Goal: Find specific page/section: Find specific page/section

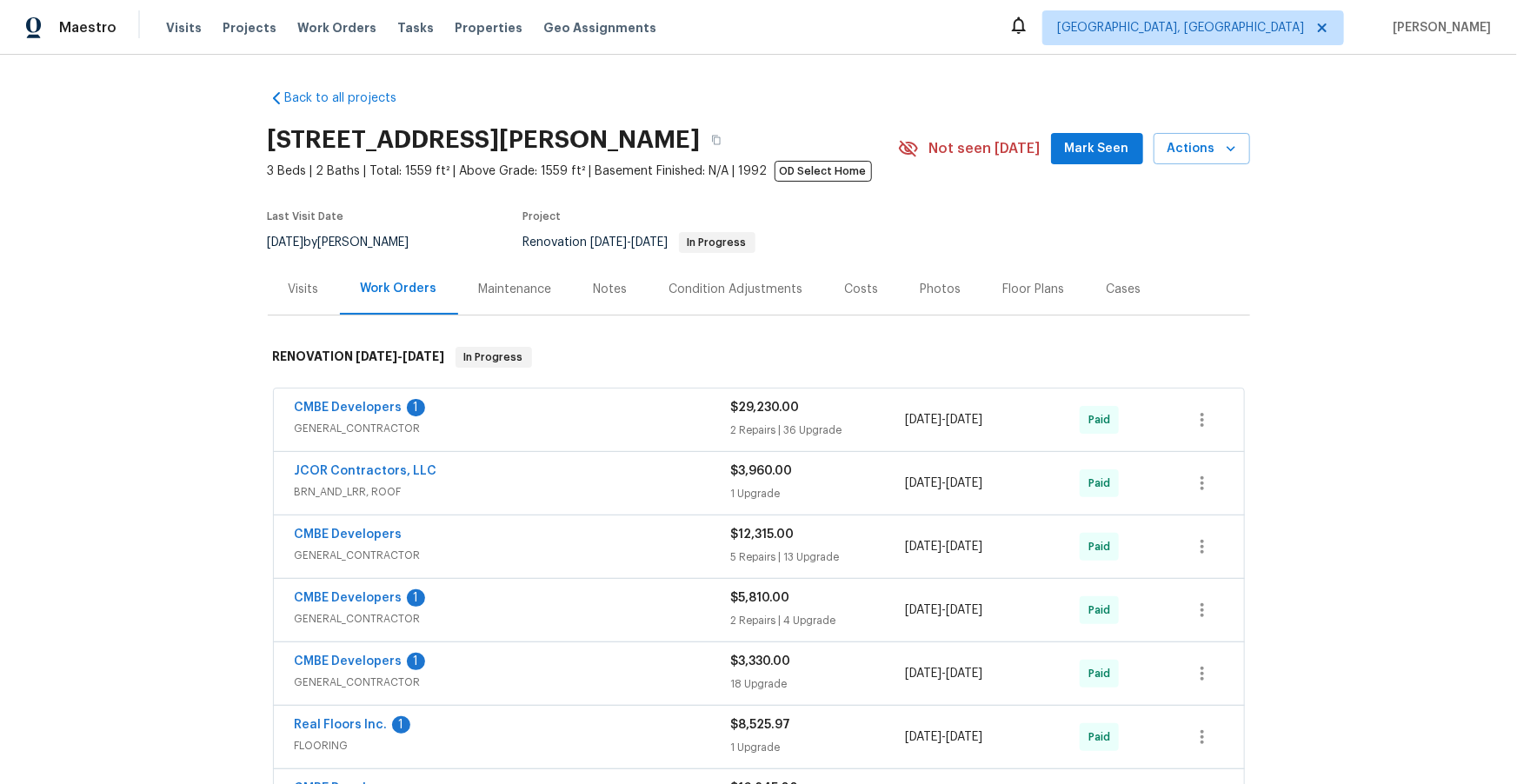
click at [581, 425] on span "GENERAL_CONTRACTOR" at bounding box center [513, 428] width 437 height 17
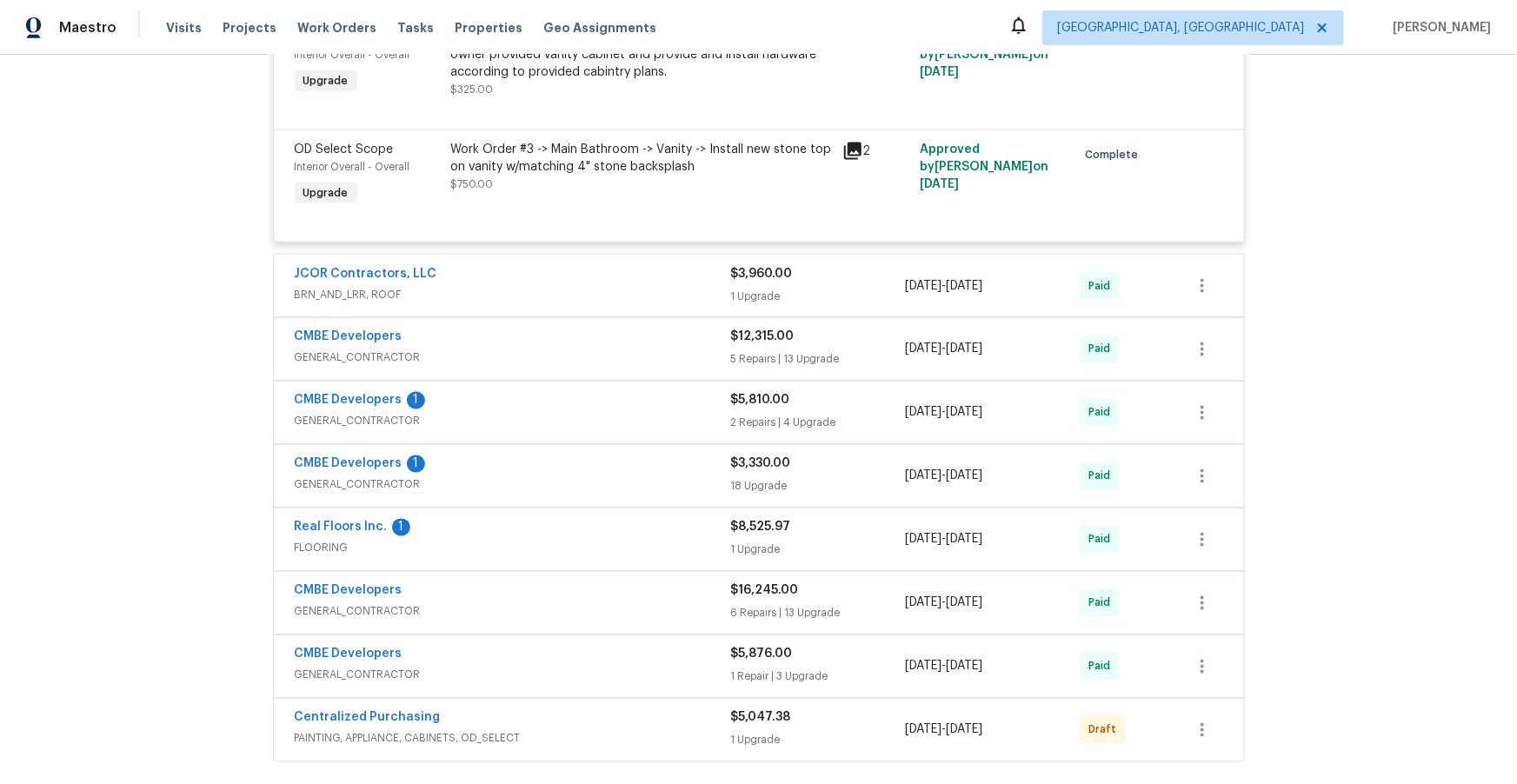
scroll to position [4797, 0]
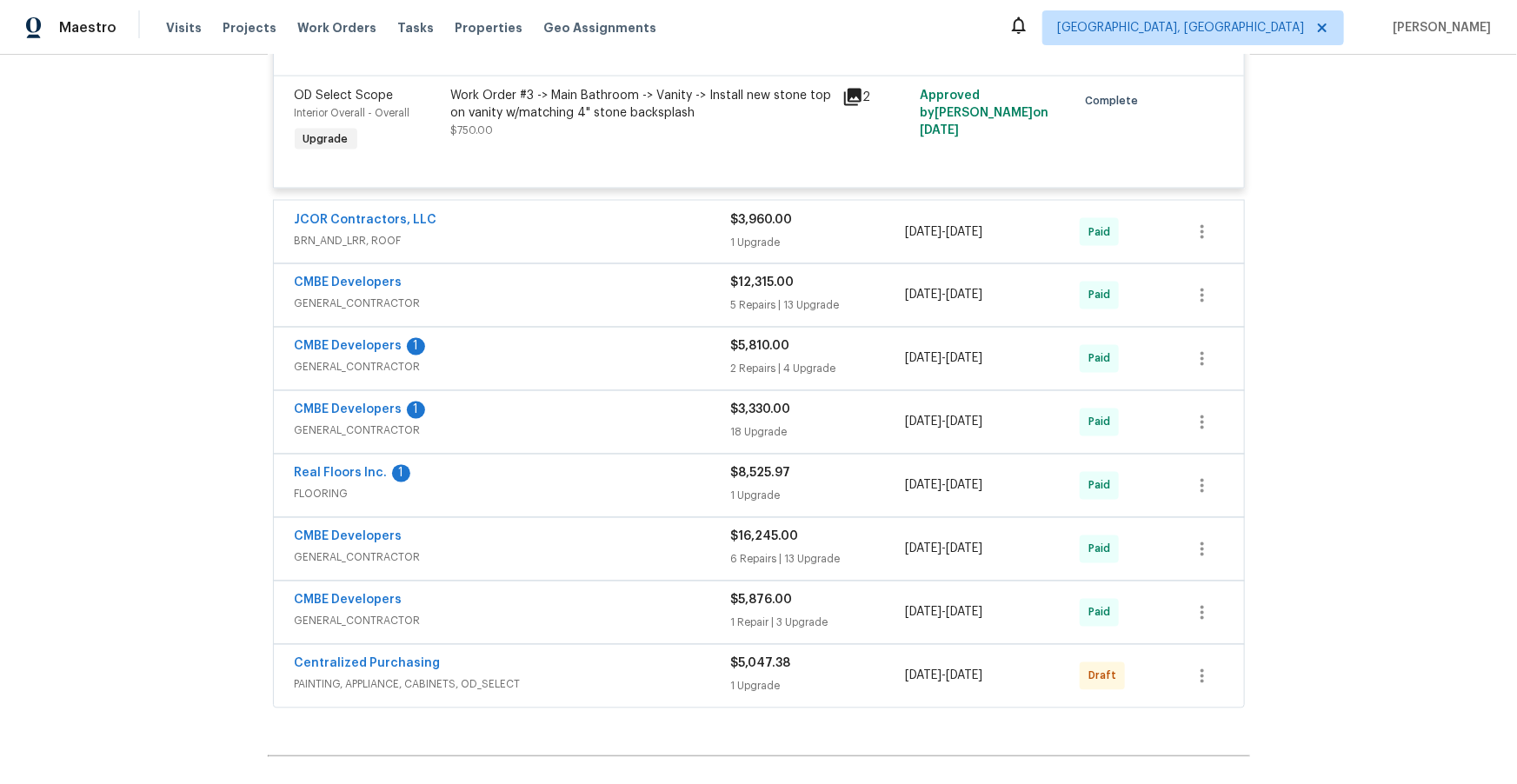
click at [586, 250] on span "BRN_AND_LRR, ROOF" at bounding box center [513, 241] width 437 height 17
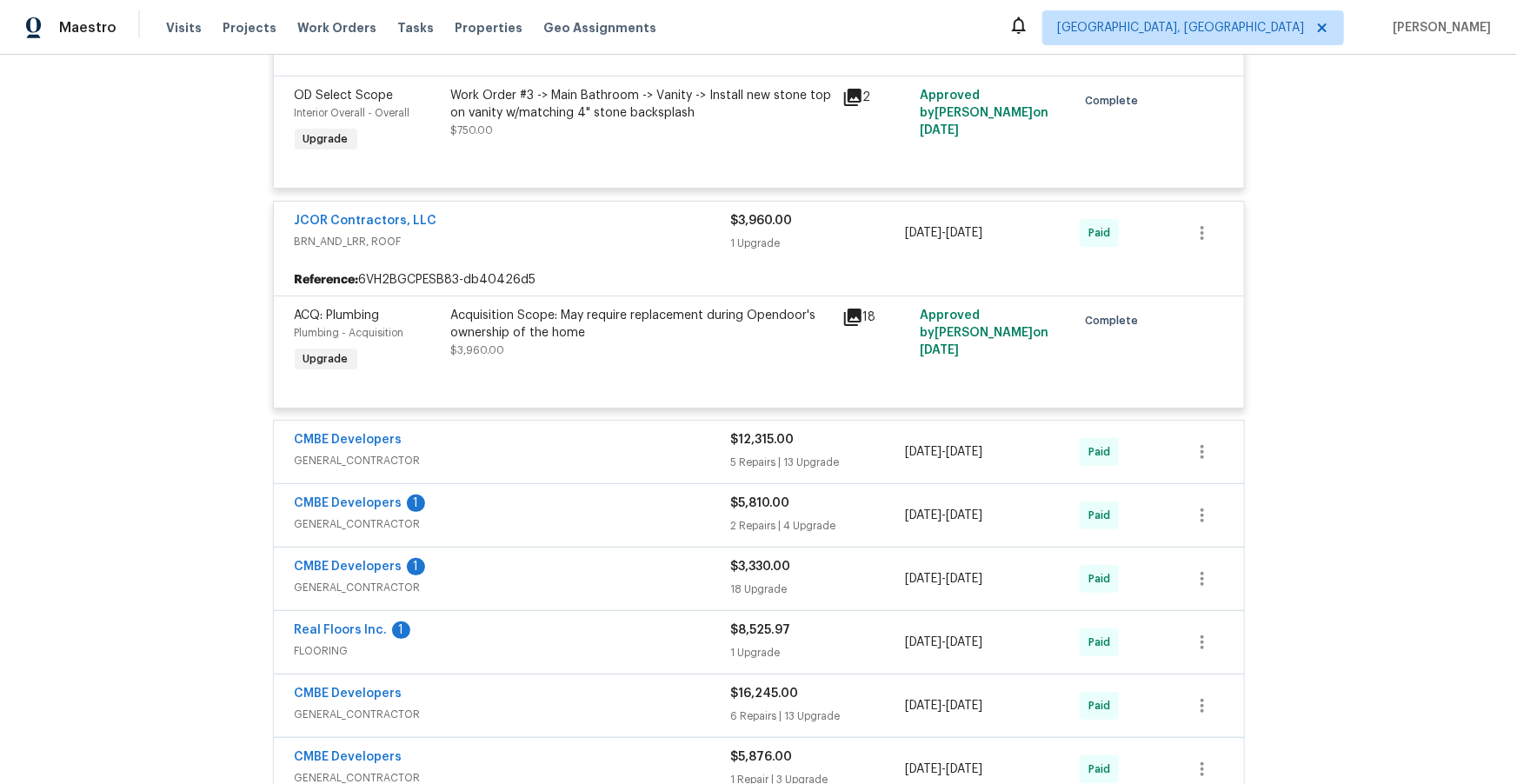
click at [844, 326] on icon at bounding box center [852, 317] width 17 height 17
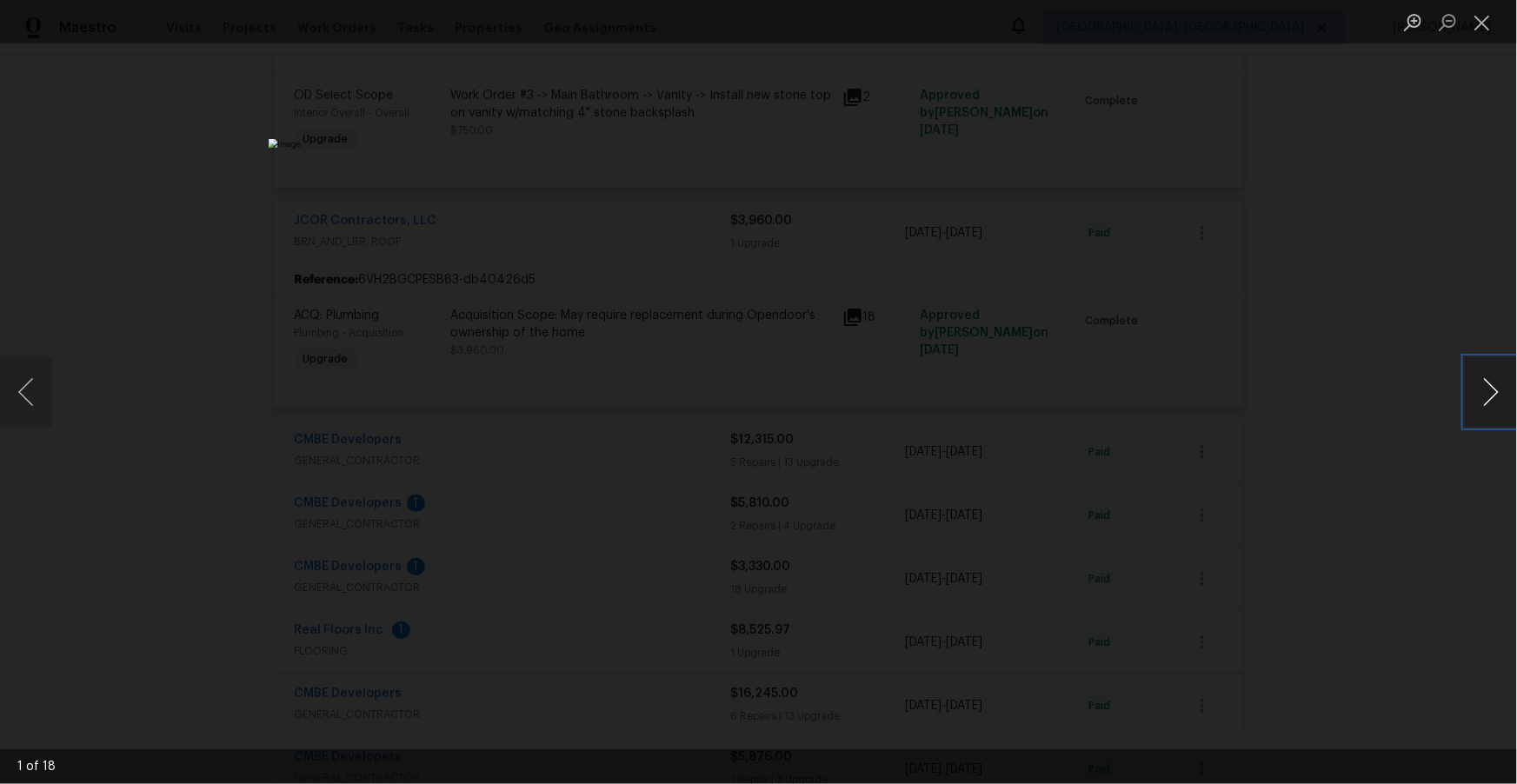
click at [1494, 395] on button "Next image" at bounding box center [1490, 391] width 52 height 69
click at [1488, 385] on button "Next image" at bounding box center [1490, 391] width 52 height 69
click at [1487, 382] on button "Next image" at bounding box center [1490, 391] width 52 height 69
click at [1486, 382] on button "Next image" at bounding box center [1490, 391] width 52 height 69
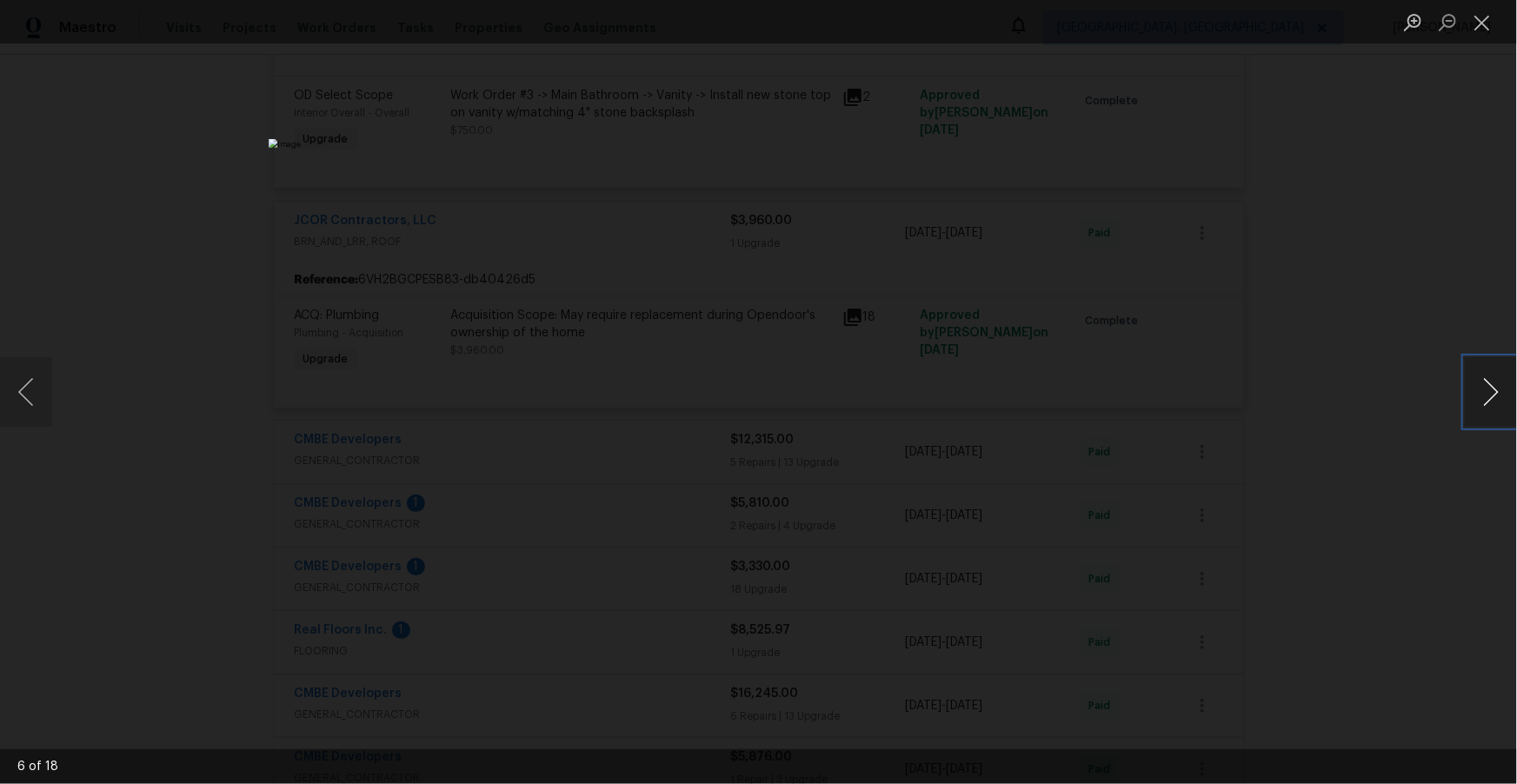
click at [1491, 389] on button "Next image" at bounding box center [1490, 391] width 52 height 69
click at [1490, 388] on button "Next image" at bounding box center [1490, 391] width 52 height 69
click at [1490, 383] on button "Next image" at bounding box center [1490, 391] width 52 height 69
click at [1490, 381] on button "Next image" at bounding box center [1490, 391] width 52 height 69
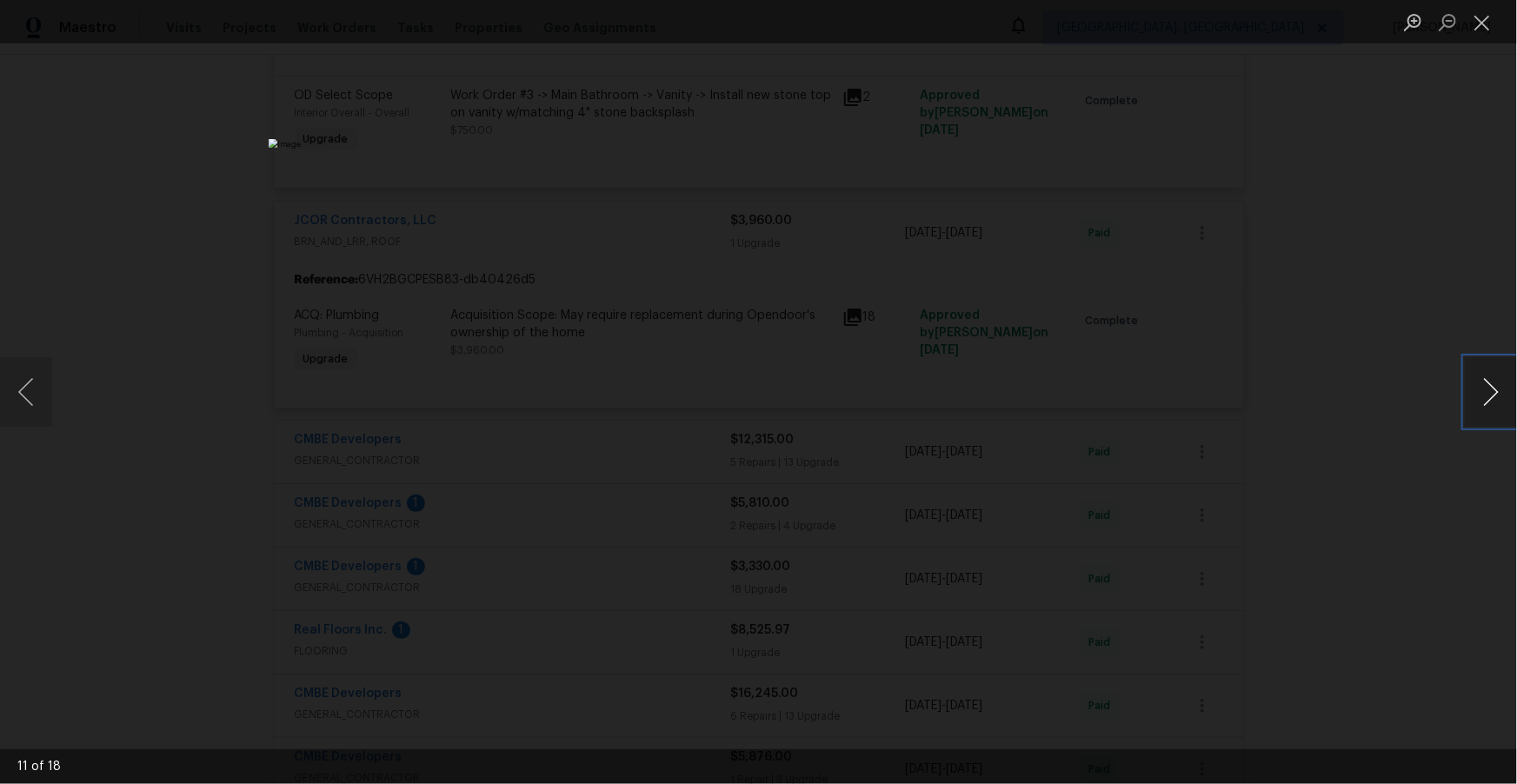
click at [1490, 380] on button "Next image" at bounding box center [1490, 391] width 52 height 69
click at [1489, 377] on button "Next image" at bounding box center [1490, 391] width 52 height 69
click at [1489, 374] on button "Next image" at bounding box center [1490, 391] width 52 height 69
click at [1491, 384] on button "Next image" at bounding box center [1490, 391] width 52 height 69
click at [1492, 387] on button "Next image" at bounding box center [1490, 391] width 52 height 69
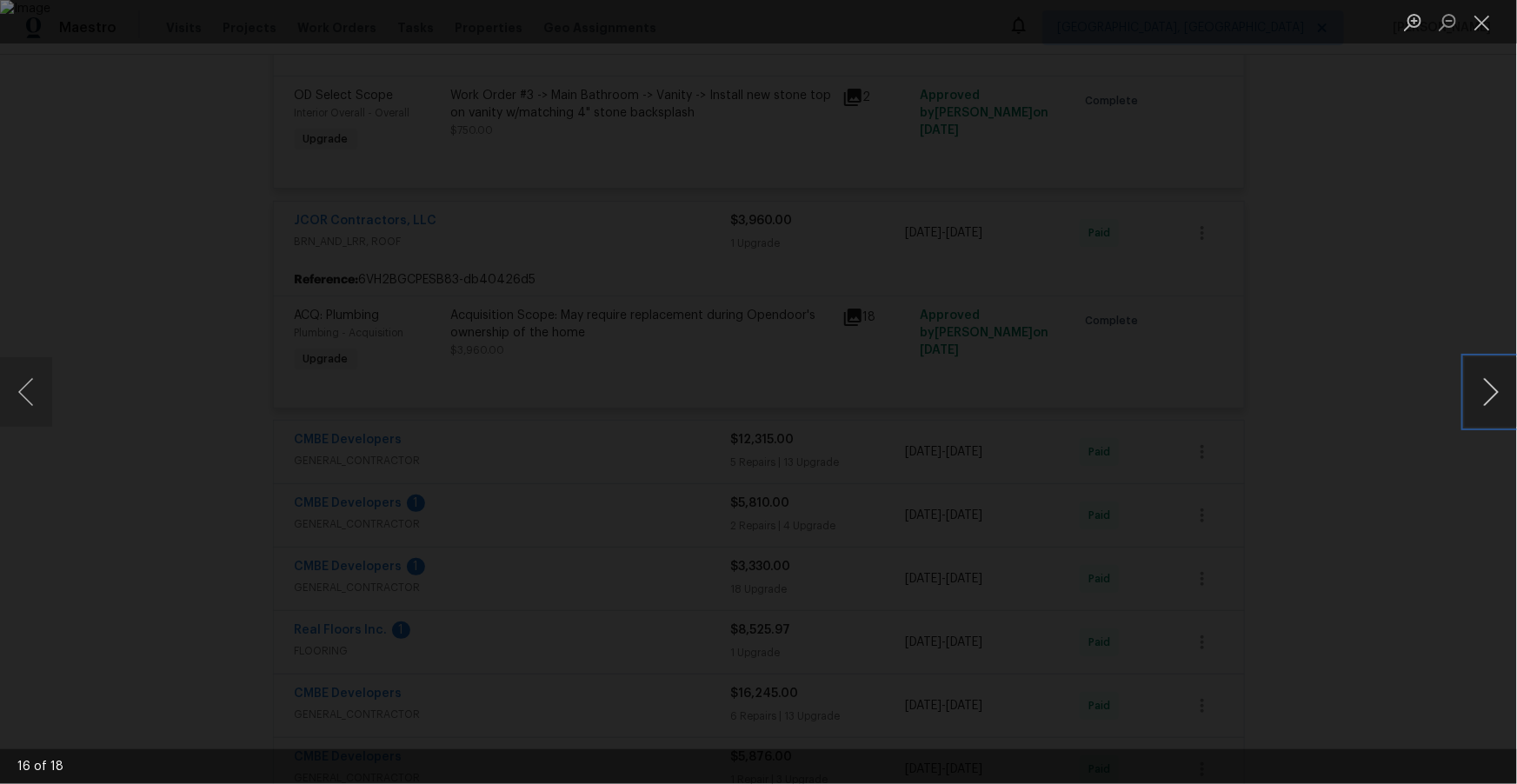
click at [1493, 384] on button "Next image" at bounding box center [1490, 391] width 52 height 69
click at [1490, 385] on button "Next image" at bounding box center [1490, 391] width 52 height 69
click at [1490, 383] on button "Next image" at bounding box center [1490, 391] width 52 height 69
click at [1490, 382] on button "Next image" at bounding box center [1490, 391] width 52 height 69
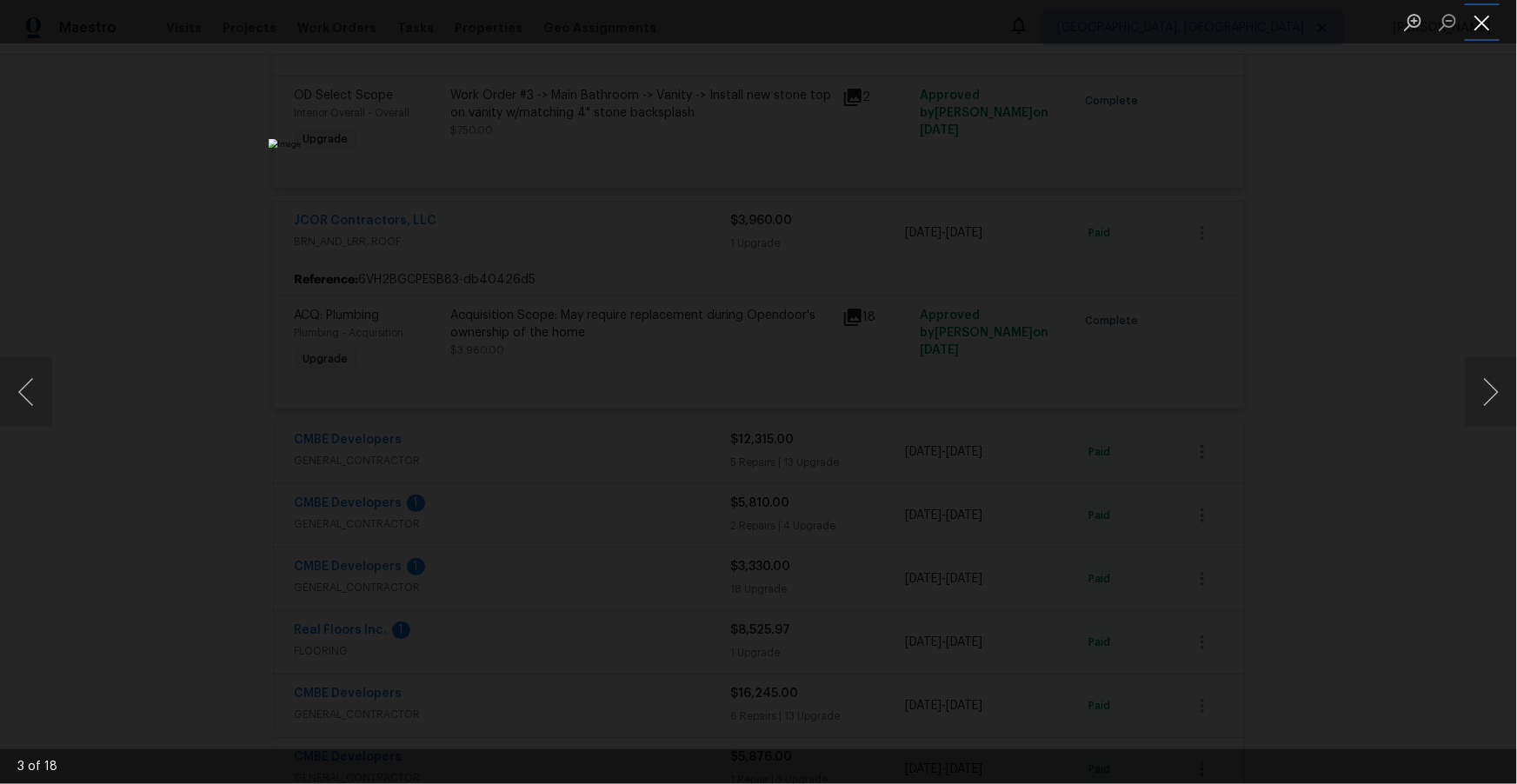
click at [1483, 29] on button "Close lightbox" at bounding box center [1482, 22] width 35 height 30
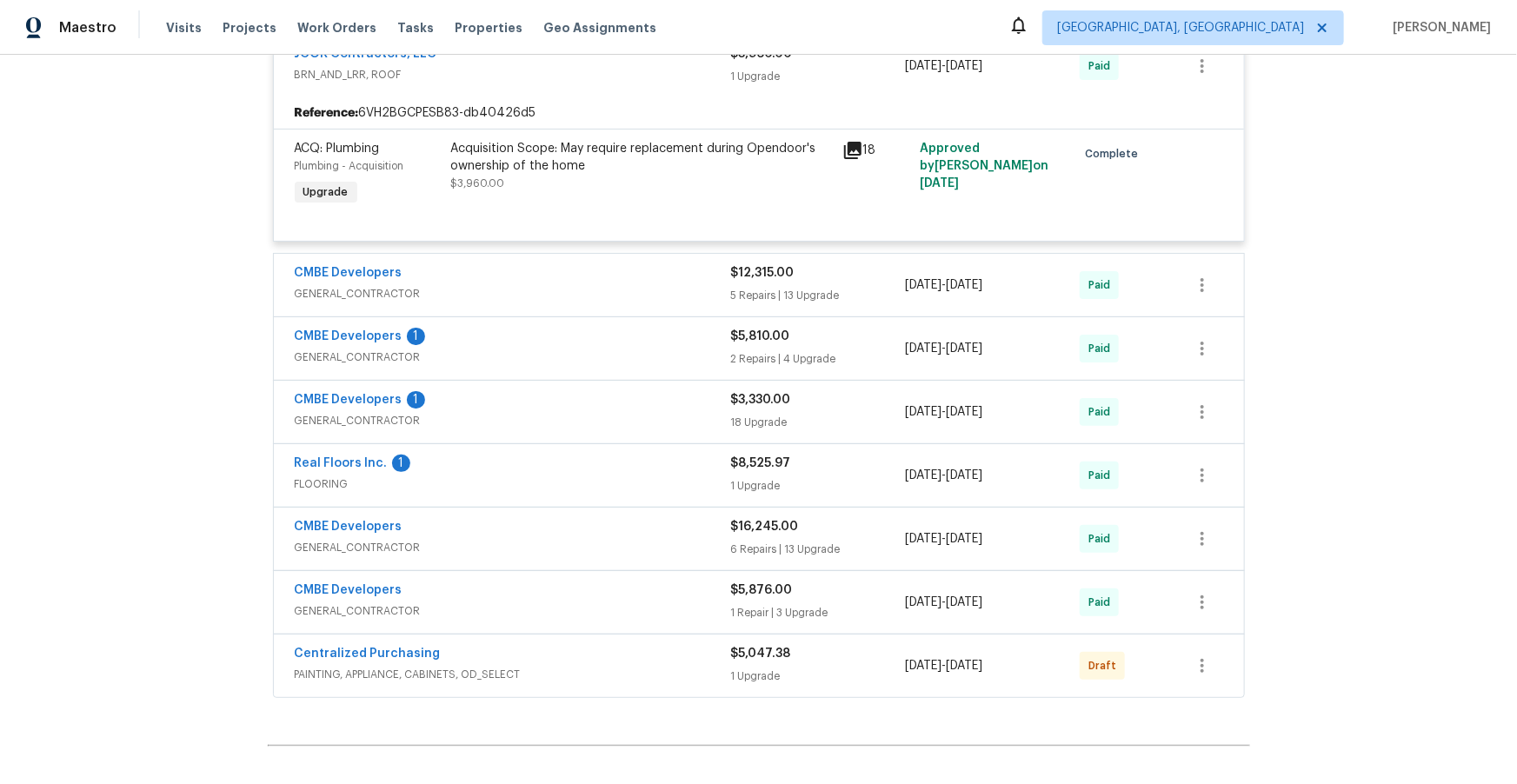
scroll to position [4965, 0]
click at [615, 301] on span "GENERAL_CONTRACTOR" at bounding box center [513, 292] width 437 height 17
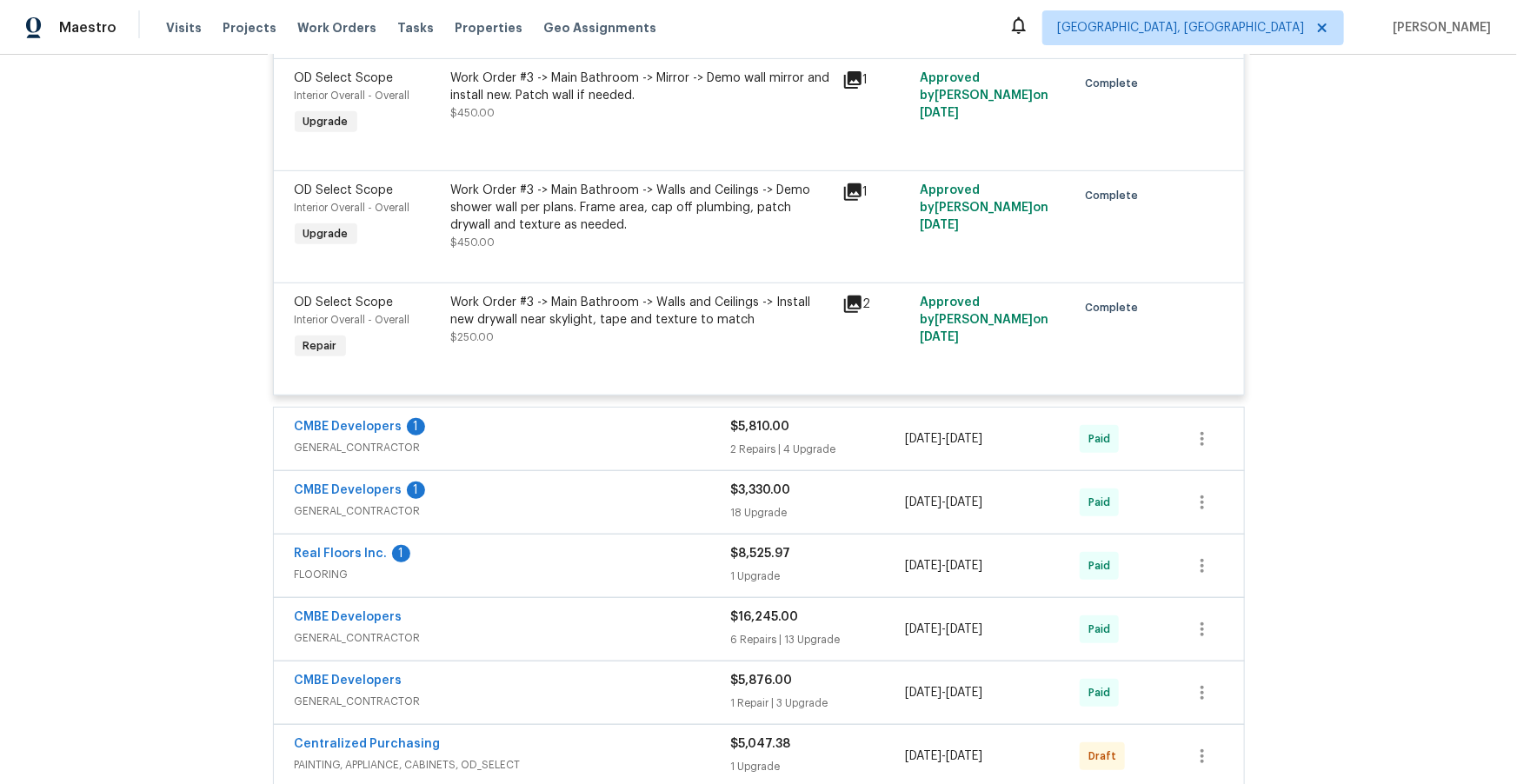
scroll to position [7126, 0]
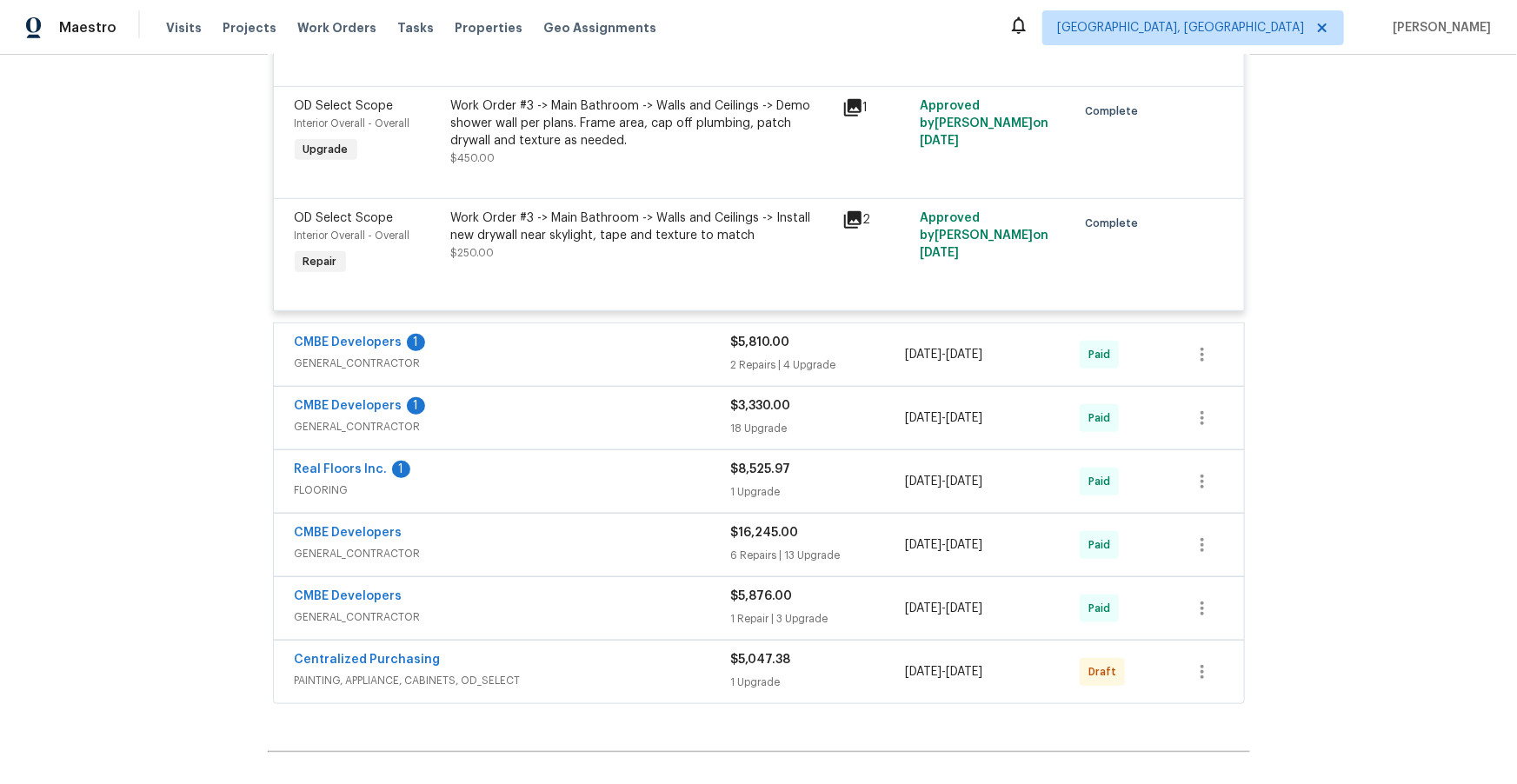
click at [593, 355] on div "CMBE Developers 1" at bounding box center [513, 345] width 437 height 21
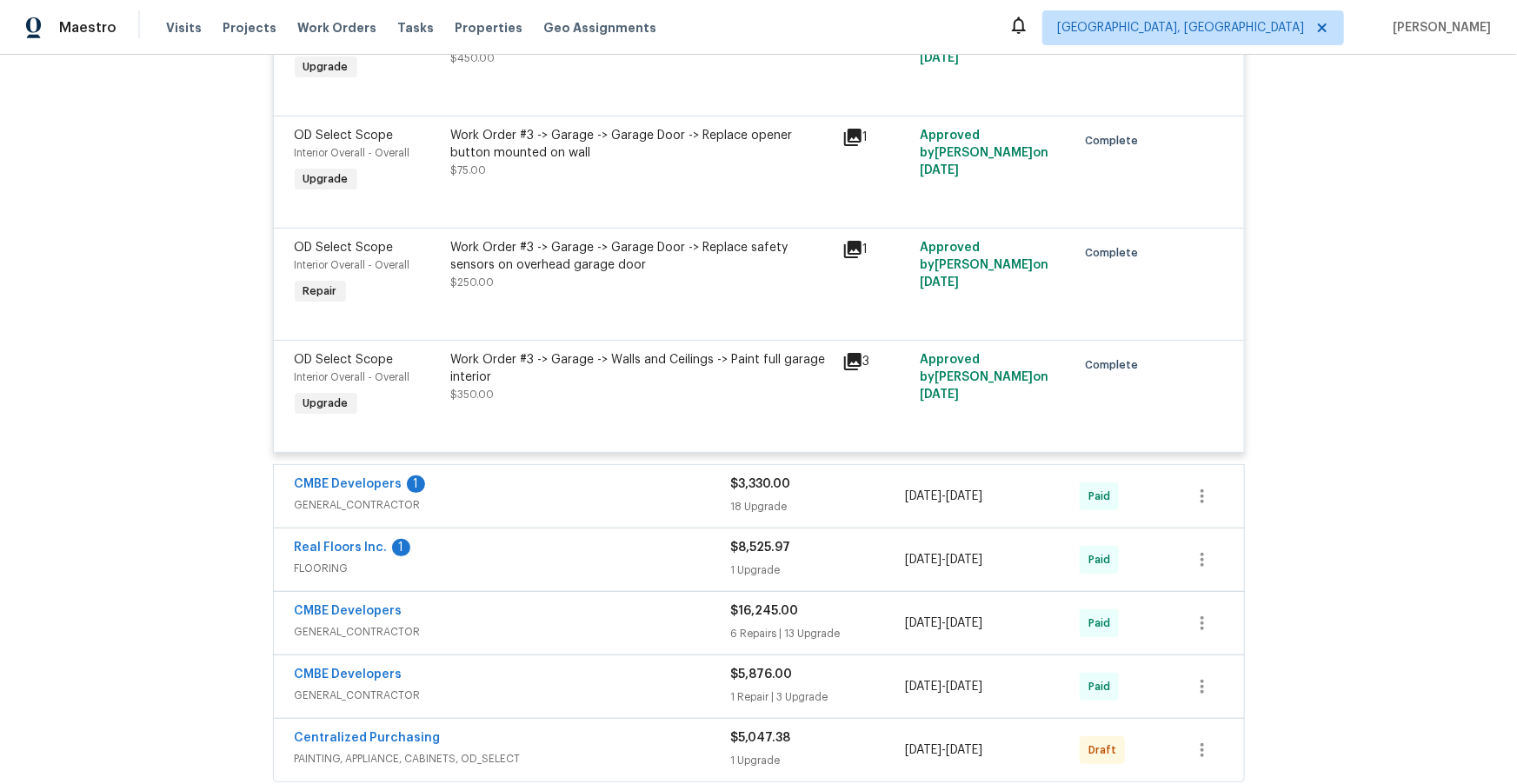
scroll to position [7876, 0]
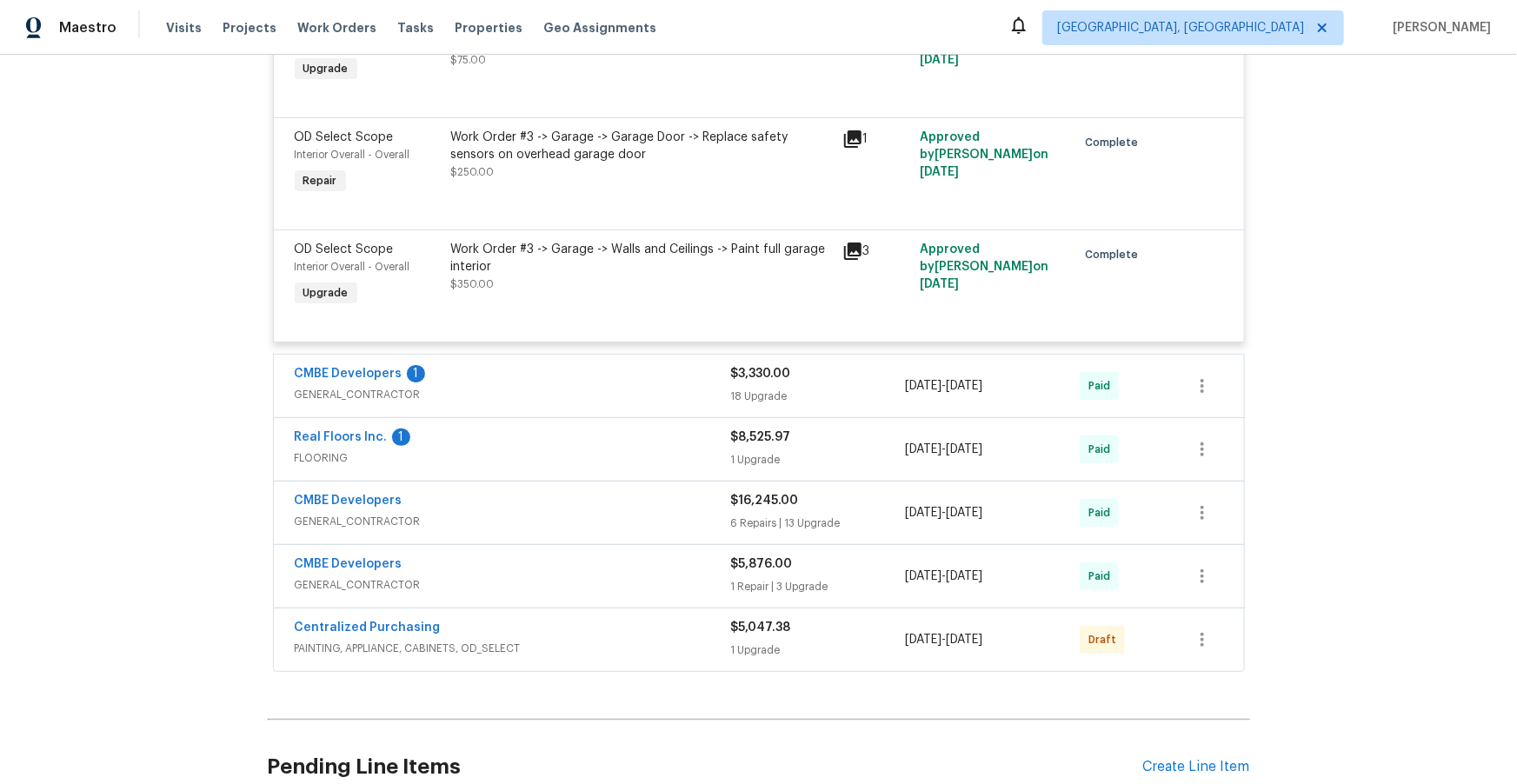
click at [589, 386] on div "CMBE Developers 1" at bounding box center [513, 376] width 437 height 21
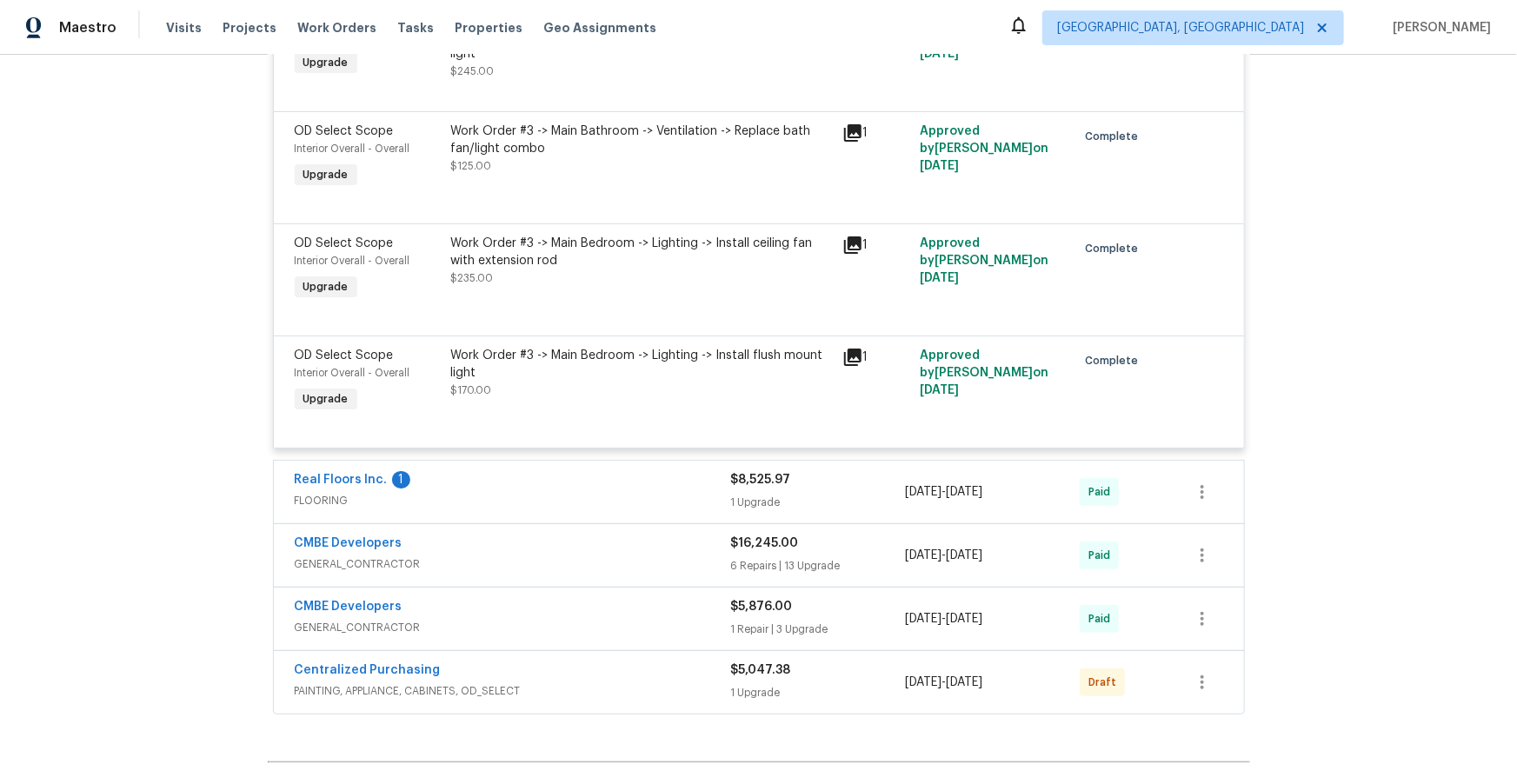
scroll to position [9992, 0]
click at [532, 506] on span "FLOORING" at bounding box center [513, 497] width 437 height 17
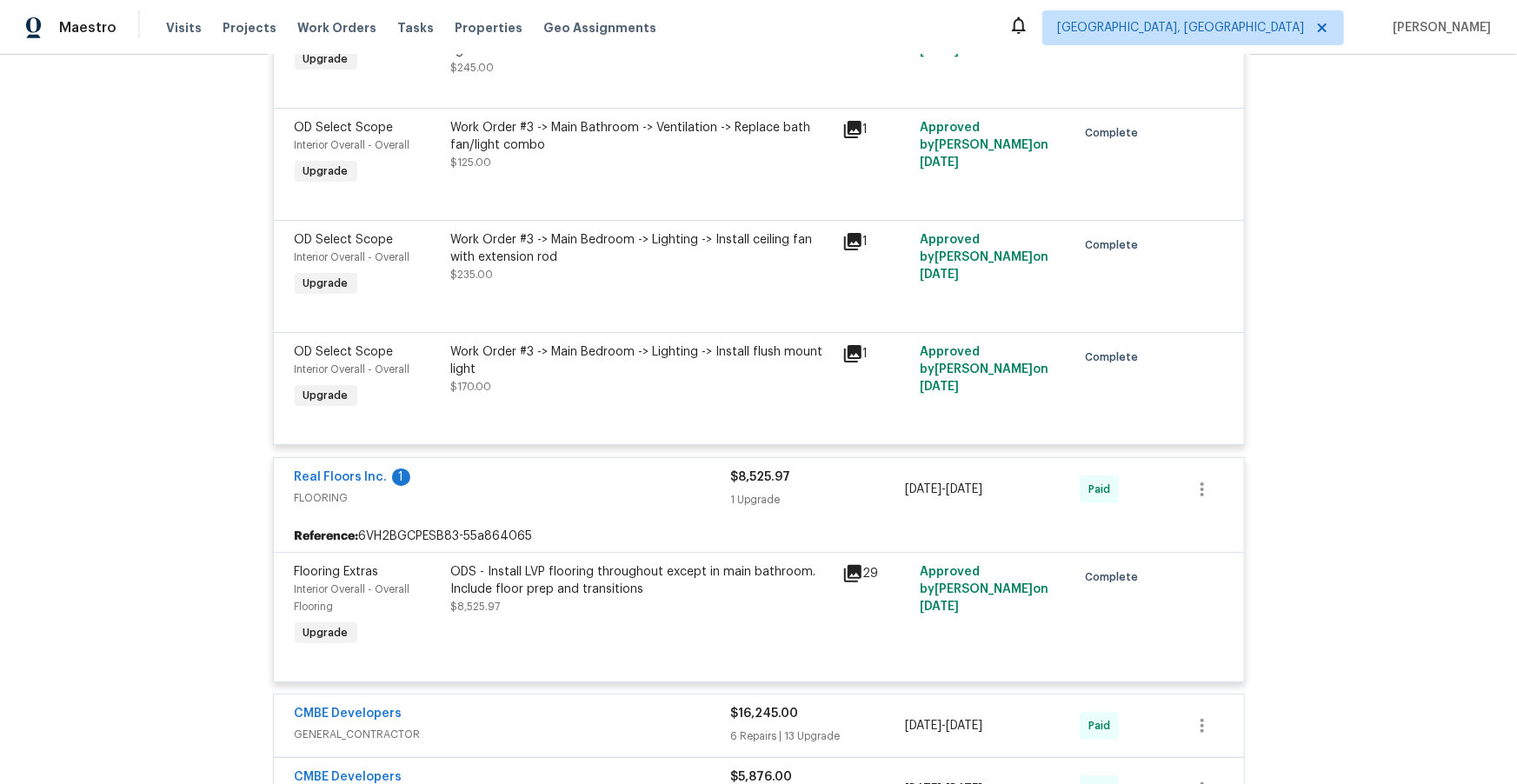
scroll to position [10288, 0]
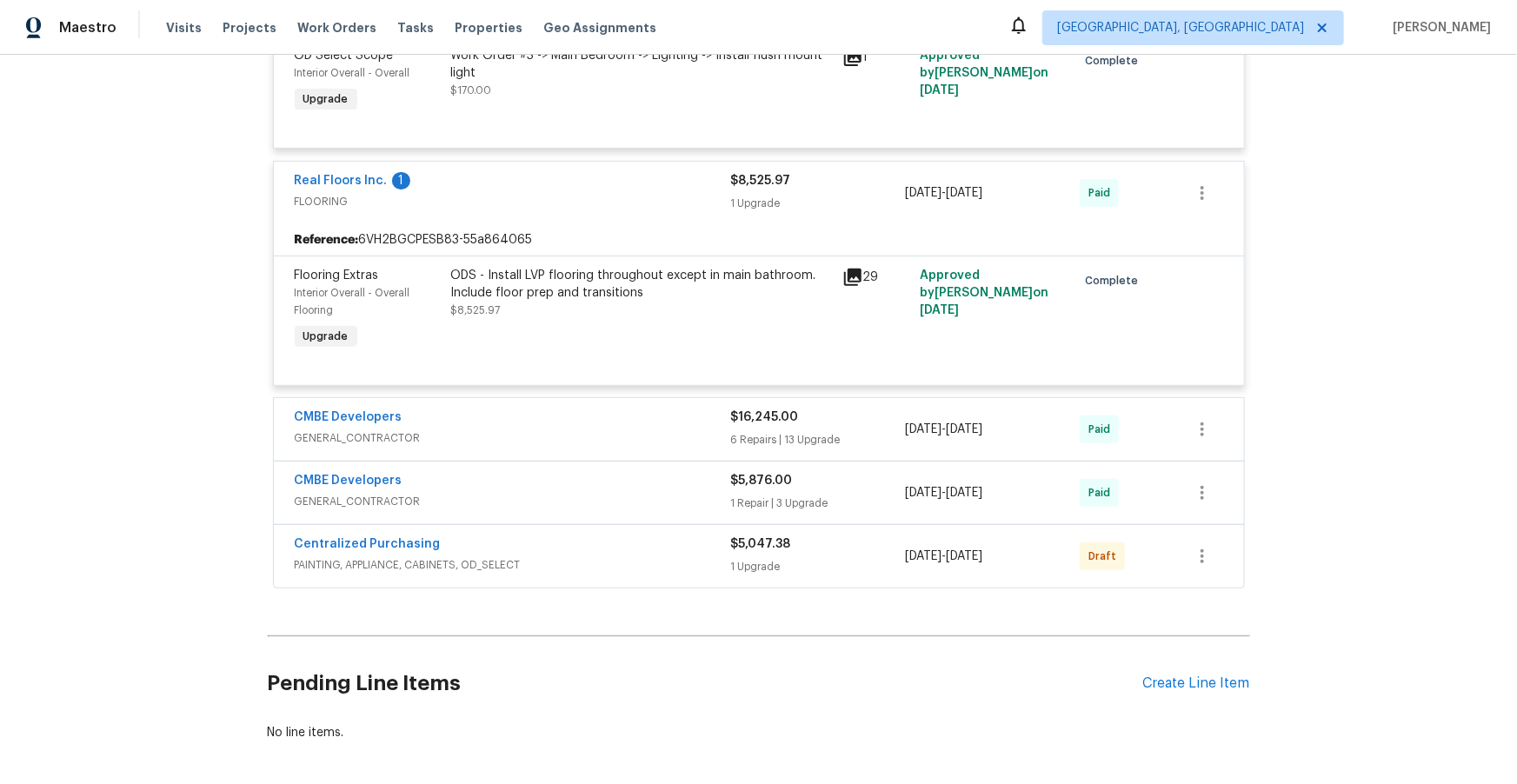
click at [557, 447] on span "GENERAL_CONTRACTOR" at bounding box center [513, 438] width 437 height 17
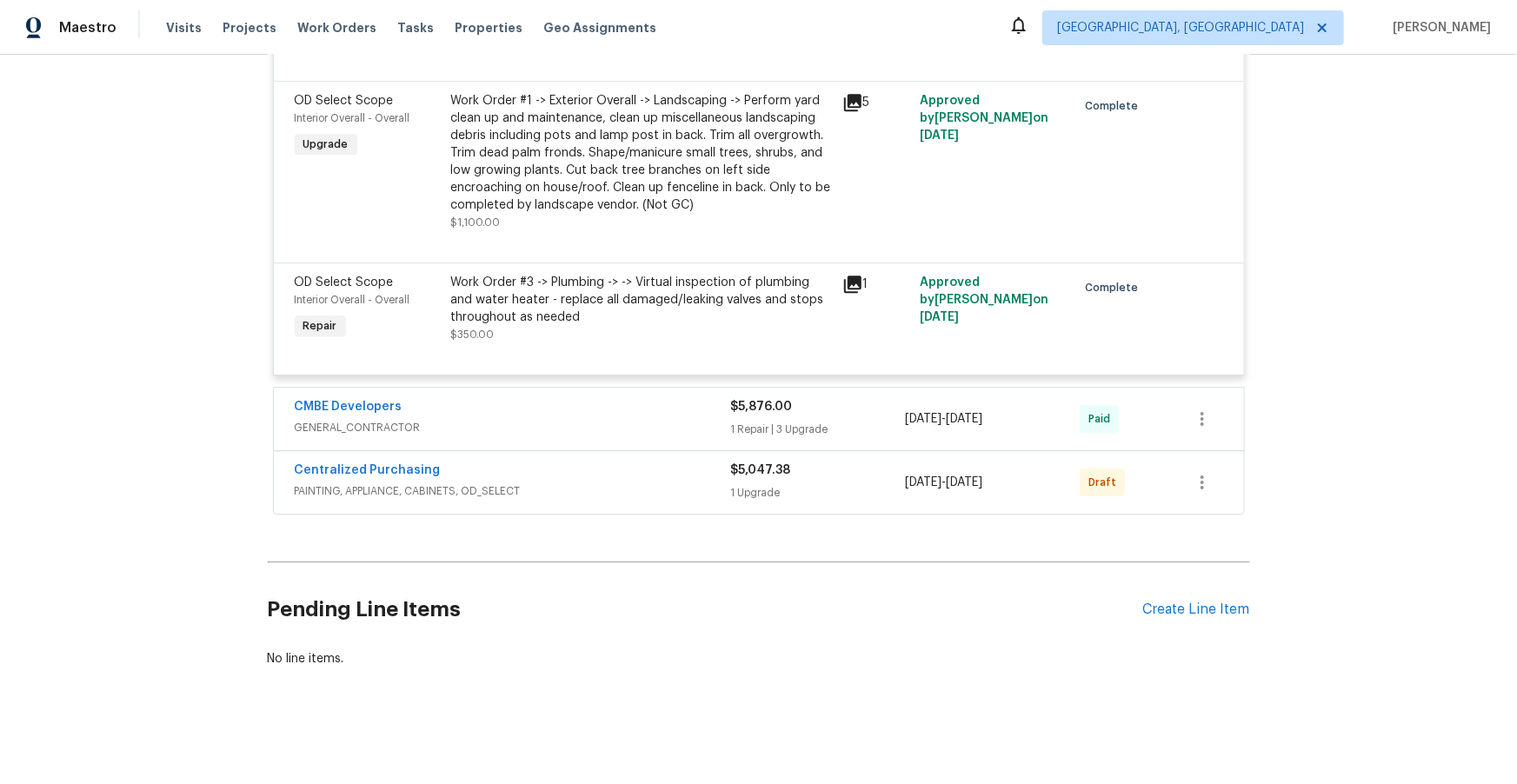
scroll to position [12645, 0]
click at [553, 435] on span "GENERAL_CONTRACTOR" at bounding box center [513, 426] width 437 height 17
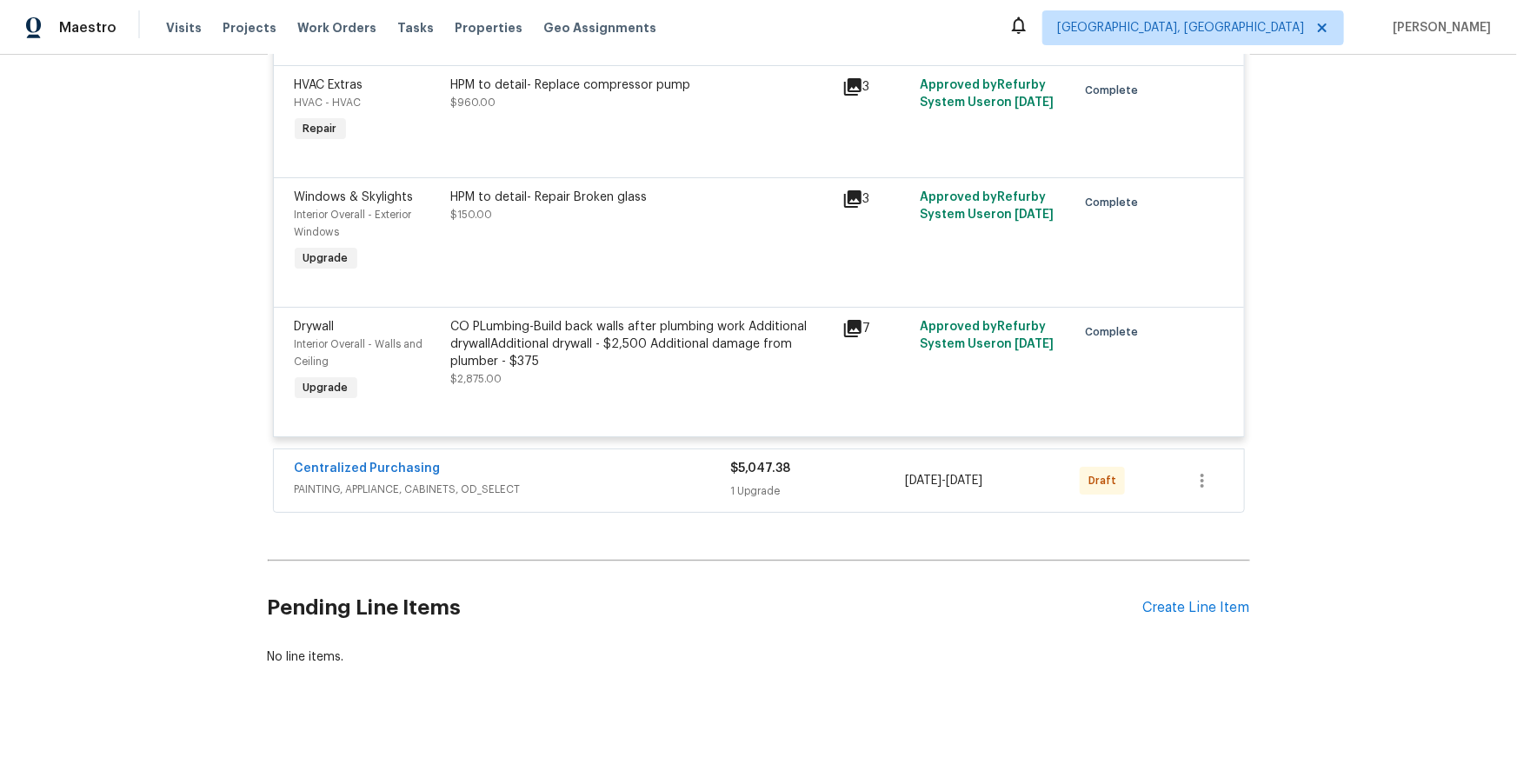
scroll to position [13332, 0]
click at [552, 498] on div "Centralized Purchasing PAINTING, APPLIANCE, CABINETS, OD_SELECT" at bounding box center [513, 478] width 437 height 38
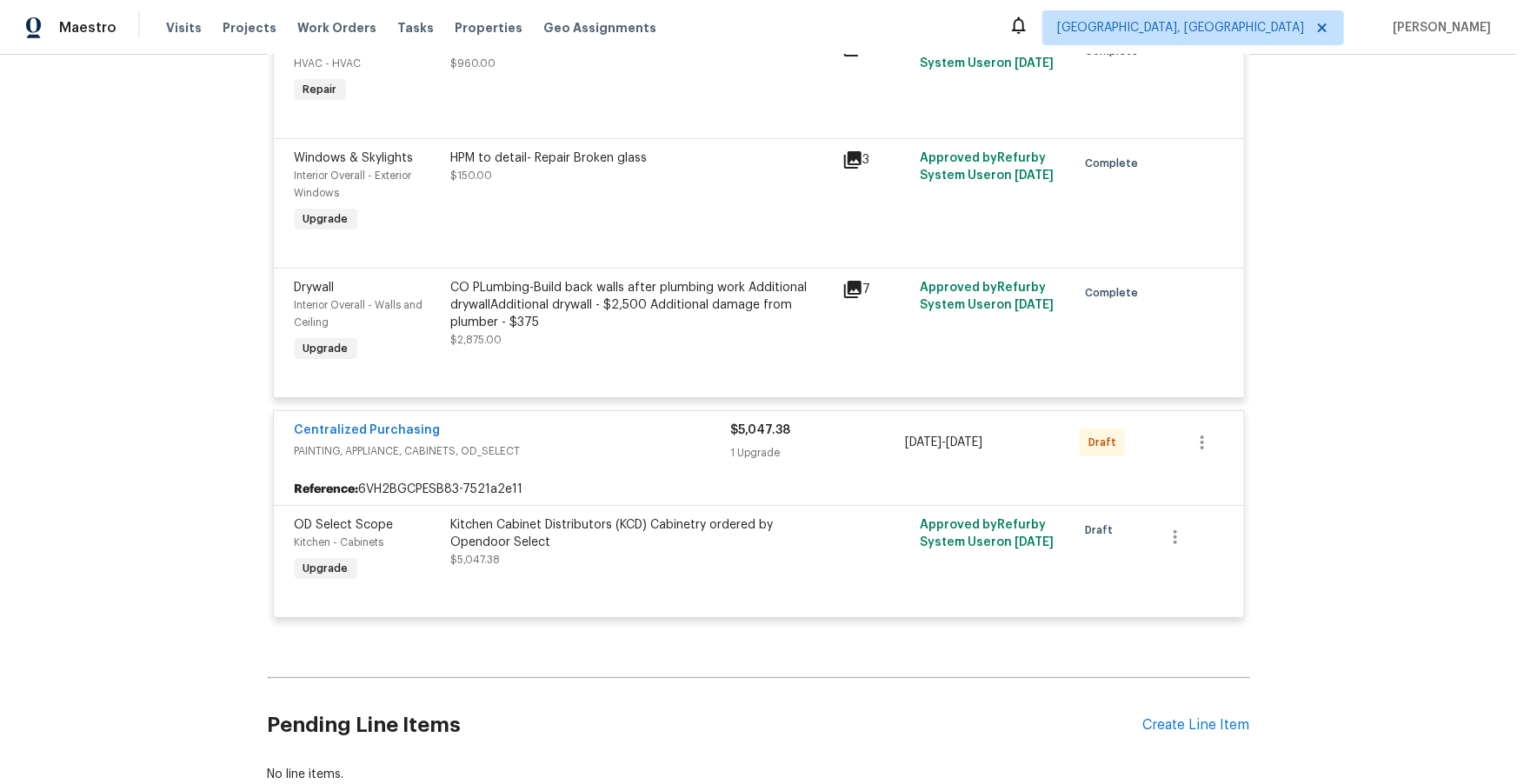
scroll to position [13420, 0]
